Goal: Download file/media

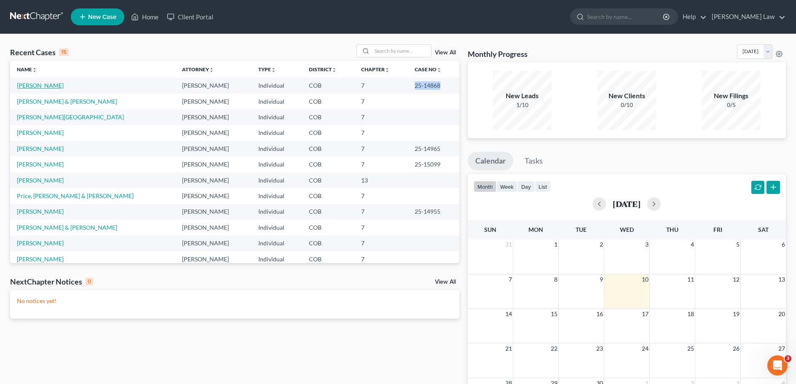
click at [37, 88] on link "[PERSON_NAME]" at bounding box center [40, 85] width 47 height 7
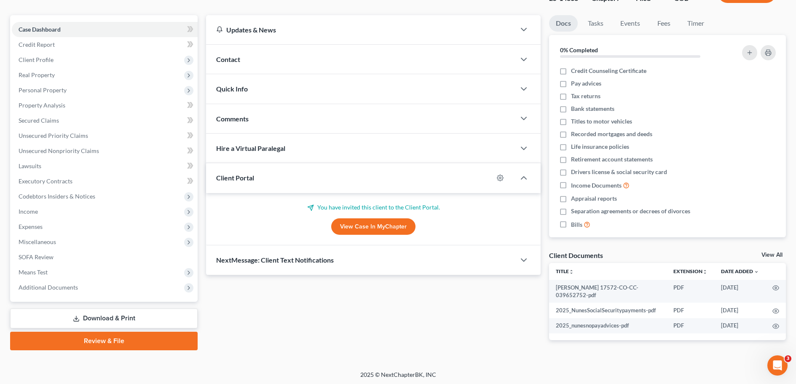
scroll to position [67, 0]
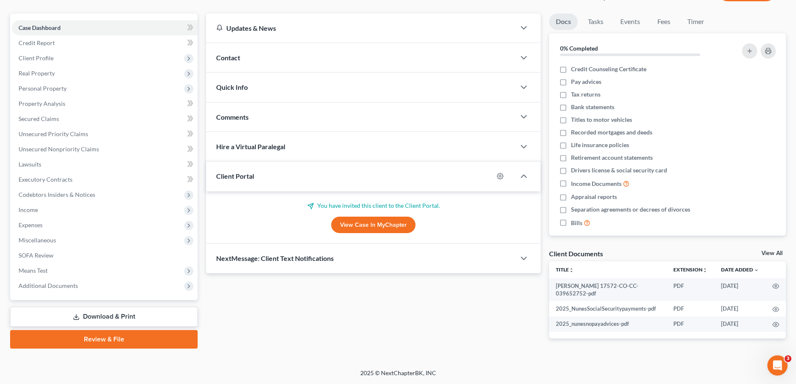
click at [100, 317] on link "Download & Print" at bounding box center [104, 317] width 188 height 20
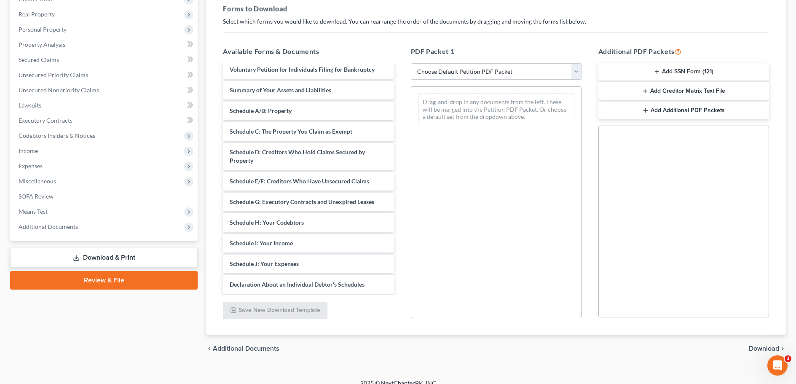
scroll to position [68, 0]
drag, startPoint x: 258, startPoint y: 244, endPoint x: 469, endPoint y: 117, distance: 246.0
click at [400, 117] on div "Schedule I: Your Income [PERSON_NAME] 17572-CO-CC-039652752-pdf 2025_NunesSocia…" at bounding box center [308, 223] width 184 height 453
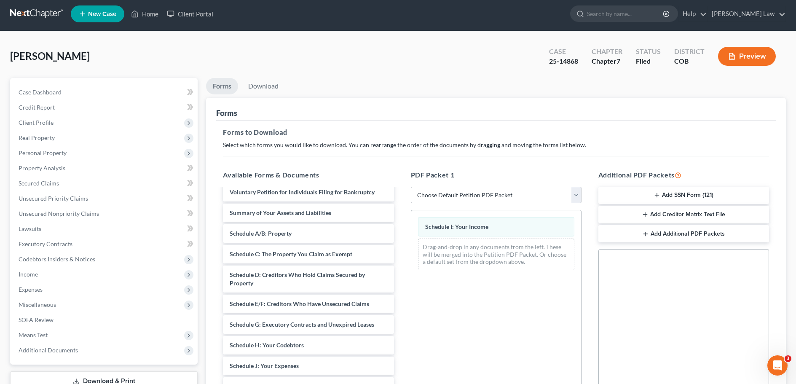
scroll to position [0, 0]
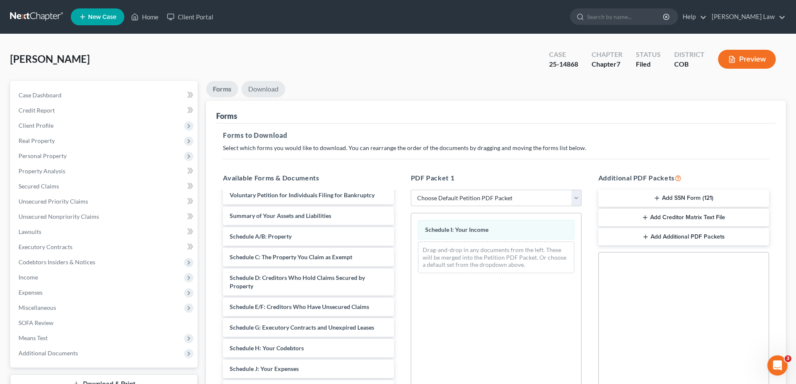
click at [263, 91] on link "Download" at bounding box center [264, 89] width 44 height 16
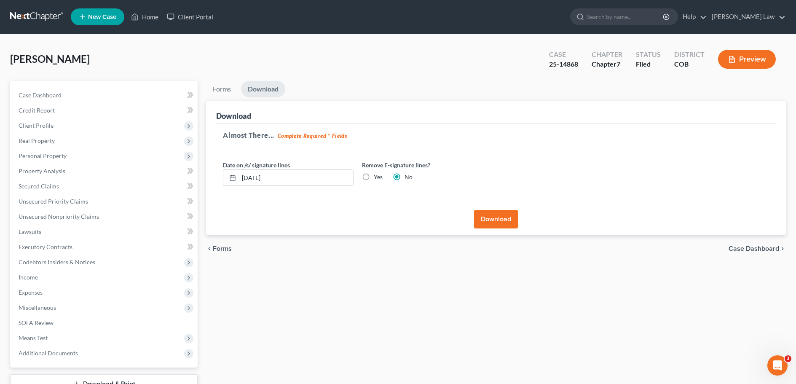
click at [497, 219] on button "Download" at bounding box center [496, 219] width 44 height 19
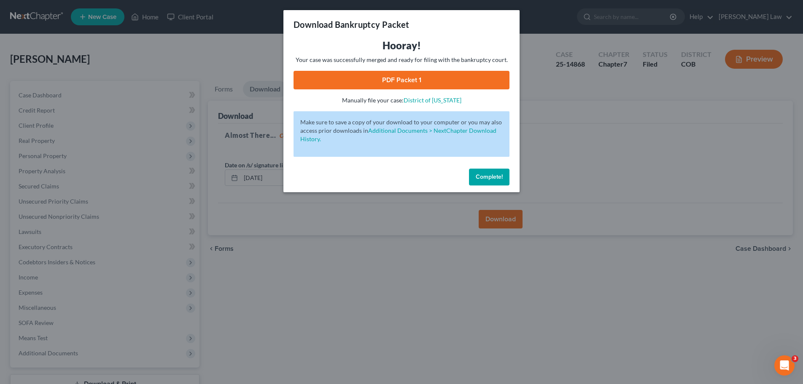
click at [417, 83] on link "PDF Packet 1" at bounding box center [401, 80] width 216 height 19
click at [561, 142] on div "Download Bankruptcy Packet Hooray! Your case was successfully merged and ready …" at bounding box center [401, 192] width 803 height 384
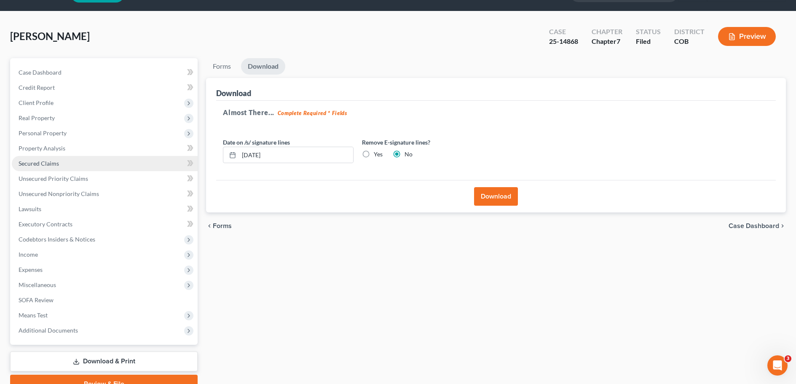
scroll to position [42, 0]
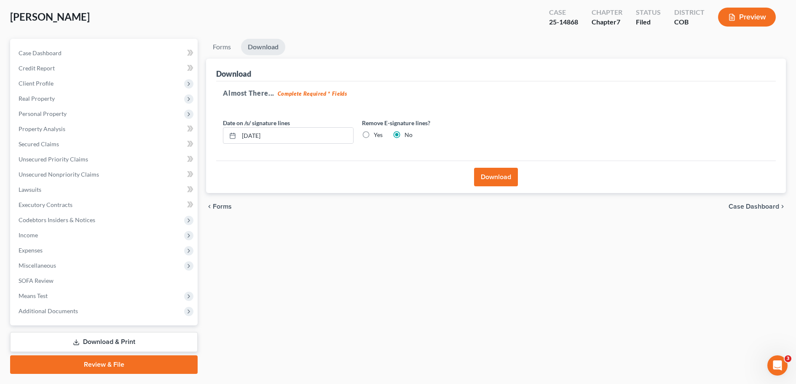
click at [117, 341] on link "Download & Print" at bounding box center [104, 342] width 188 height 20
click at [87, 341] on link "Download & Print" at bounding box center [104, 342] width 188 height 20
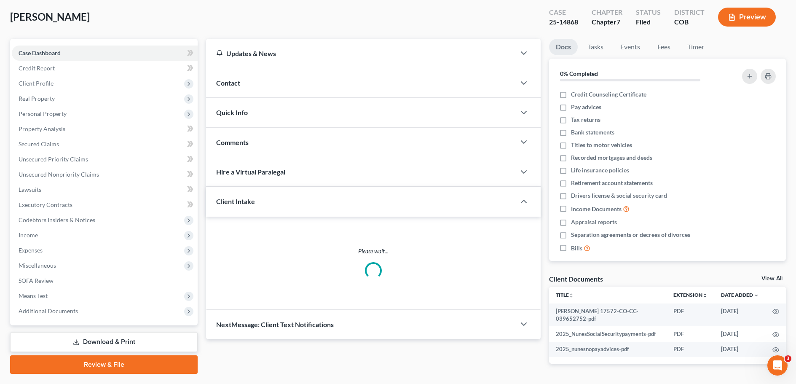
scroll to position [64, 0]
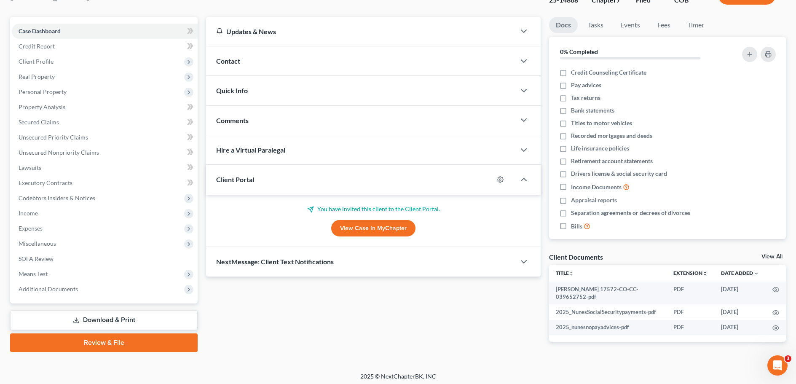
click at [106, 320] on link "Download & Print" at bounding box center [104, 320] width 188 height 20
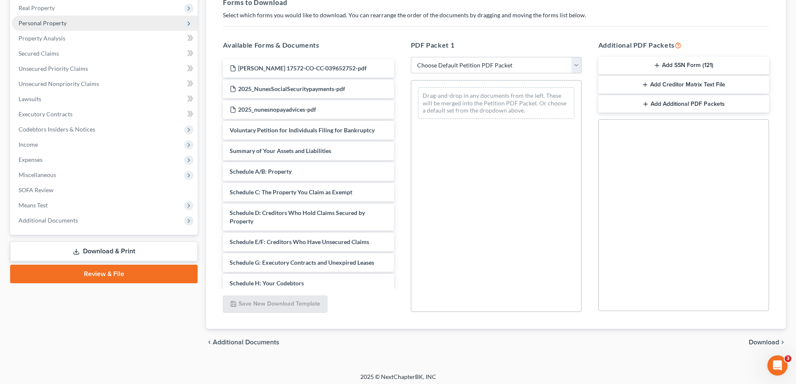
scroll to position [137, 0]
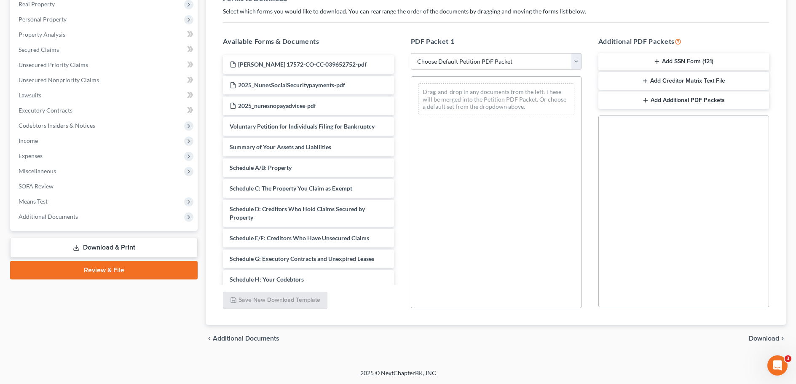
click at [90, 250] on link "Download & Print" at bounding box center [104, 248] width 188 height 20
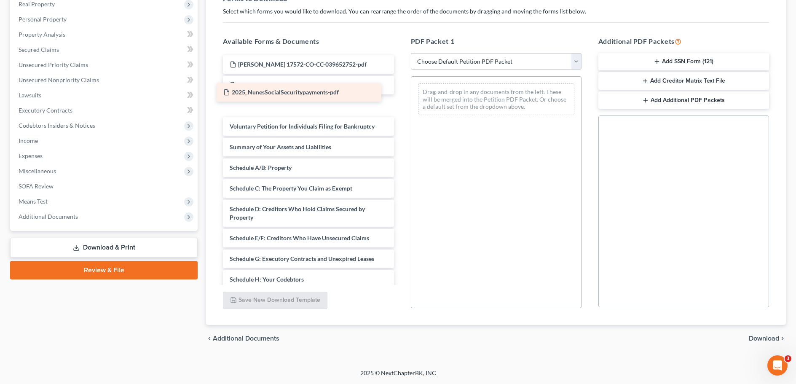
drag, startPoint x: 279, startPoint y: 84, endPoint x: 272, endPoint y: 91, distance: 9.6
click at [272, 91] on div "2025_NunesSocialSecuritypayments-pdf [PERSON_NAME] M 17572-CO-CC-039652752-pdf …" at bounding box center [308, 292] width 184 height 474
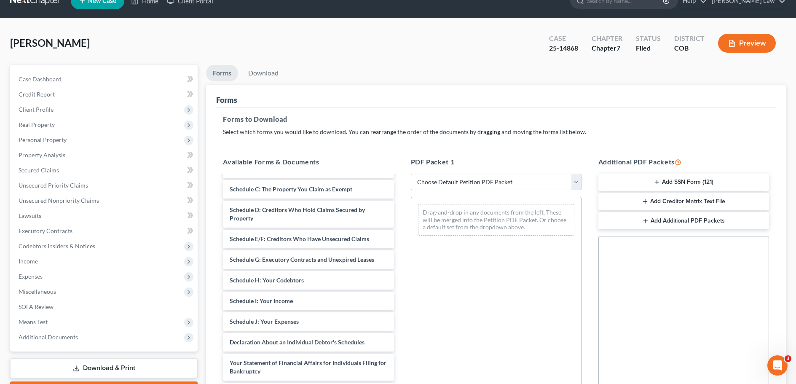
scroll to position [0, 0]
